Goal: Check status: Check status

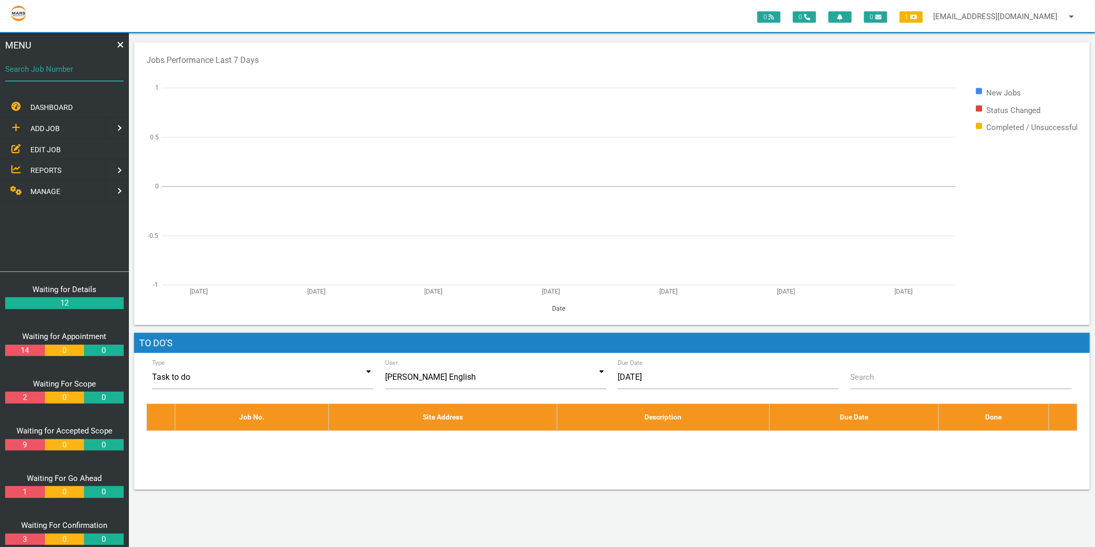
click at [52, 62] on div "Search Job Number" at bounding box center [64, 71] width 119 height 28
type input "1732"
